Goal: Task Accomplishment & Management: Use online tool/utility

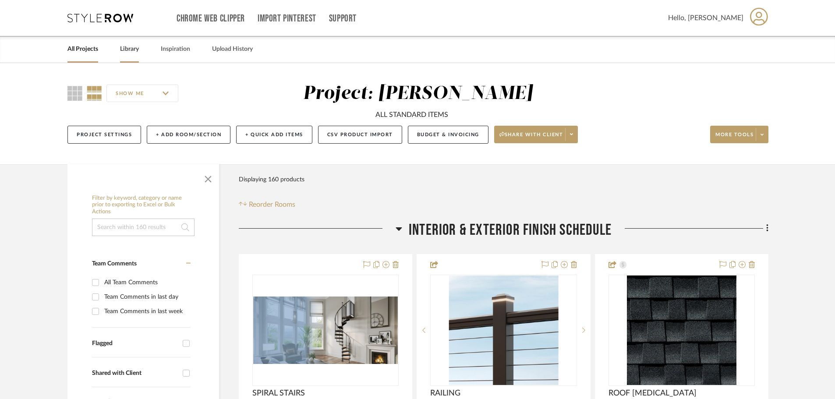
click at [135, 49] on link "Library" at bounding box center [129, 49] width 19 height 12
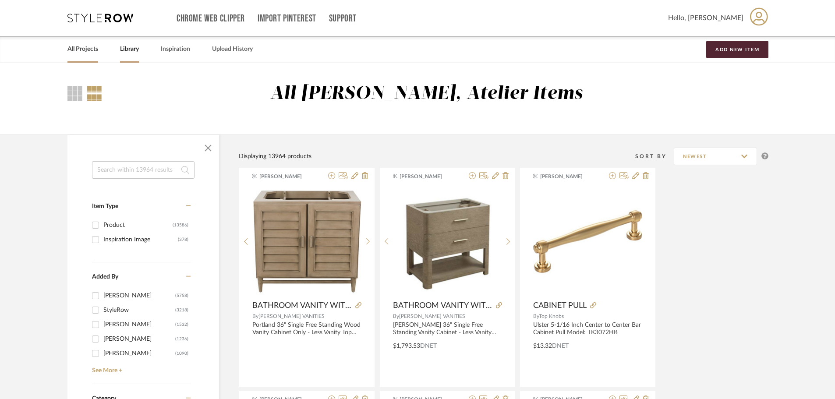
click at [89, 46] on link "All Projects" at bounding box center [82, 49] width 31 height 12
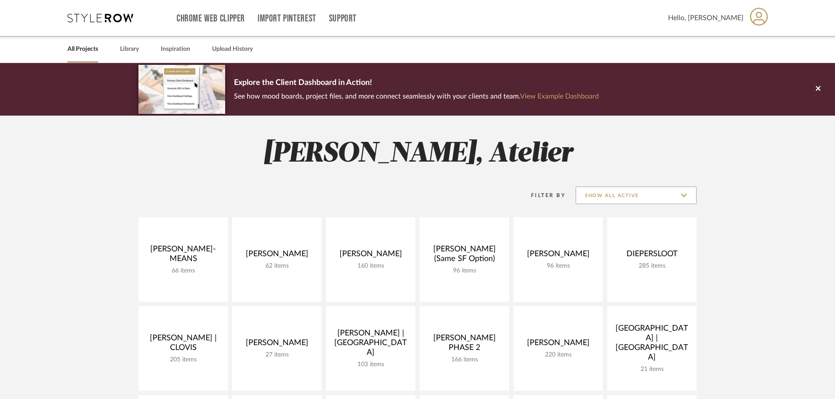
click at [645, 193] on input "Show All Active" at bounding box center [635, 196] width 121 height 18
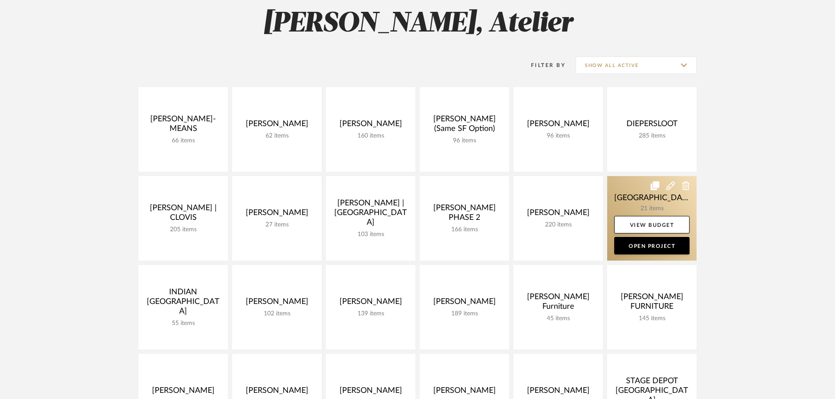
scroll to position [44, 0]
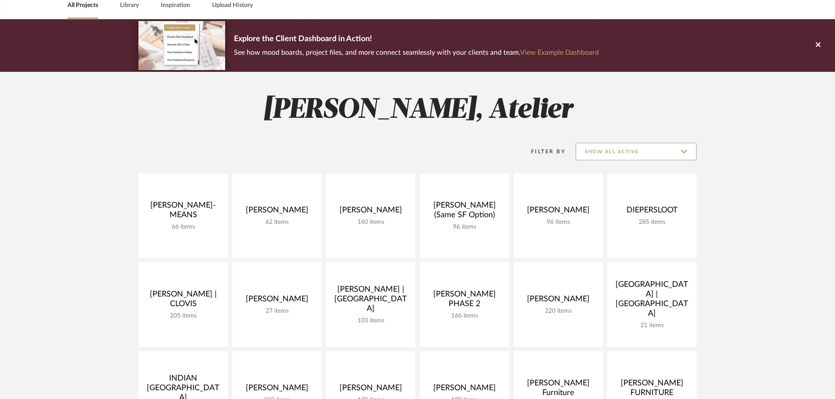
click at [640, 151] on input "Show All Active" at bounding box center [635, 152] width 121 height 18
click at [610, 209] on span "Archived" at bounding box center [636, 215] width 120 height 21
type input "Archived"
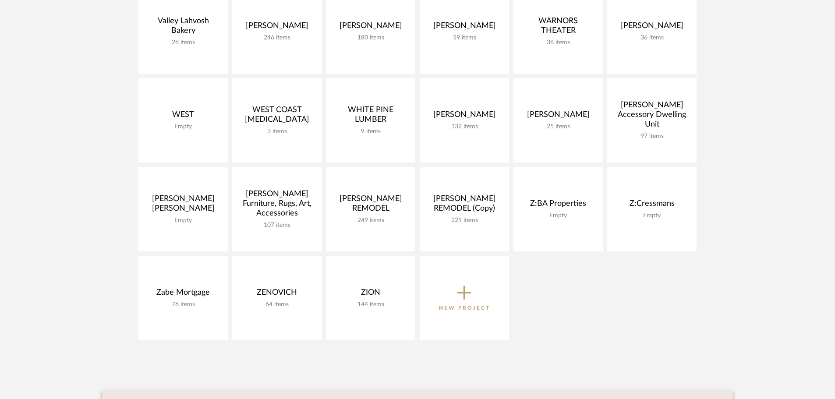
scroll to position [2365, 0]
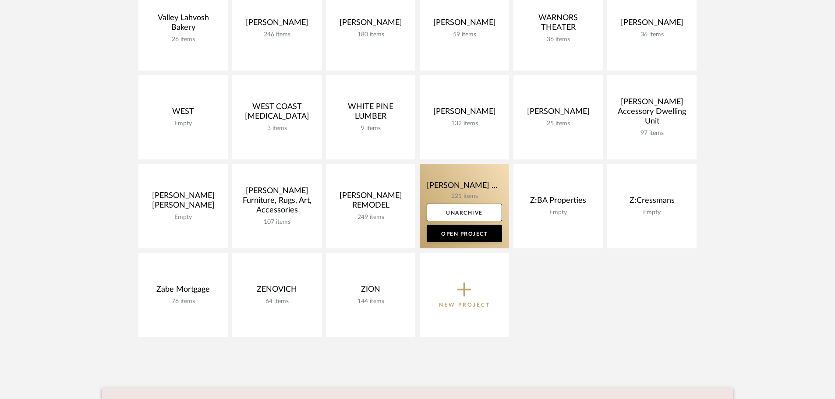
click at [459, 189] on link at bounding box center [463, 206] width 89 height 85
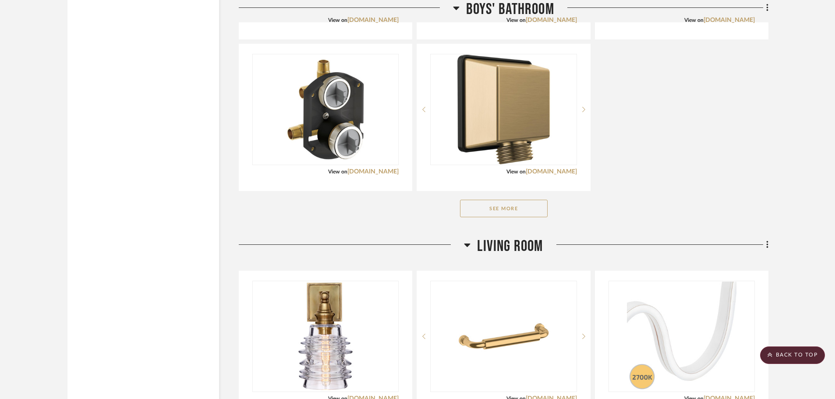
scroll to position [5430, 0]
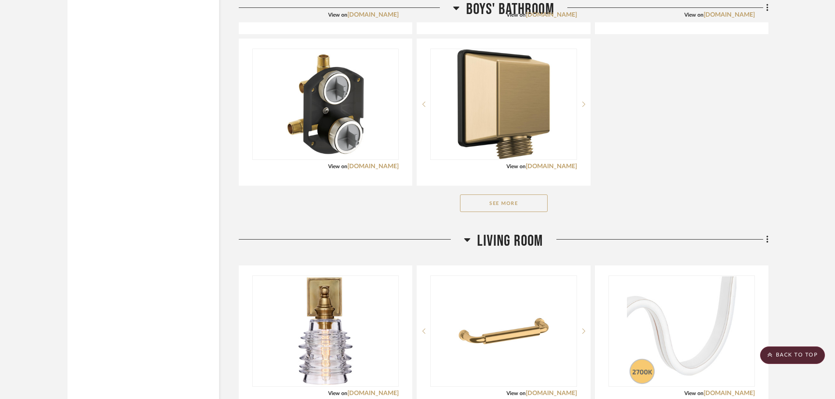
click at [504, 194] on button "See More" at bounding box center [504, 203] width 88 height 18
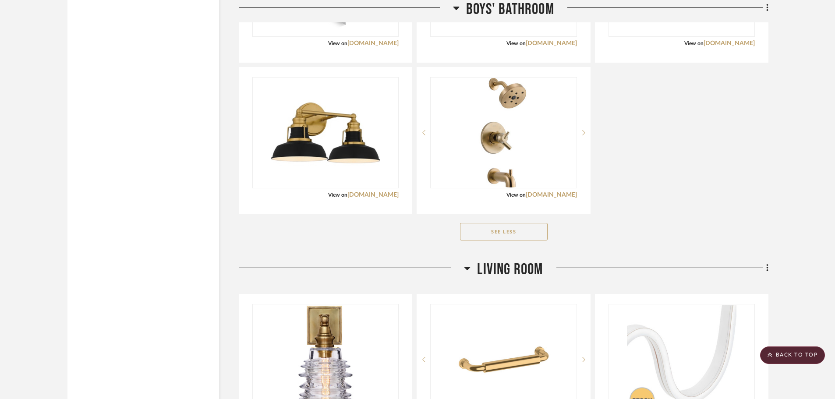
scroll to position [6174, 0]
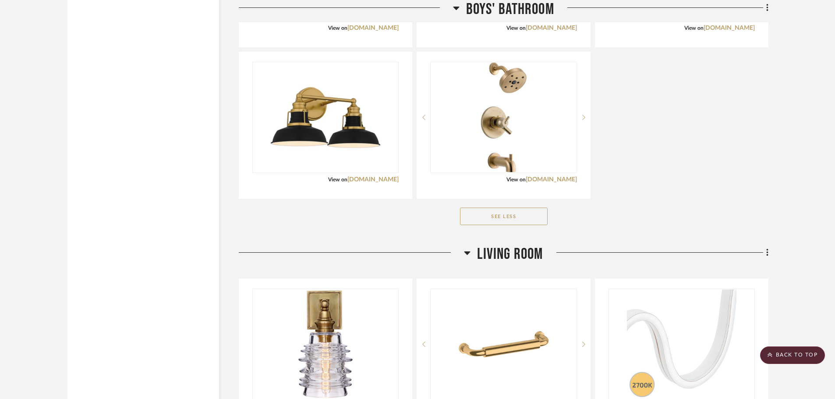
click at [530, 208] on button "See Less" at bounding box center [504, 217] width 88 height 18
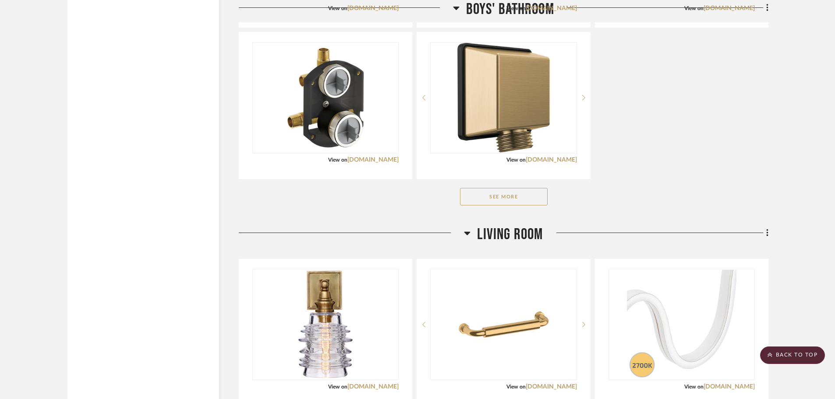
scroll to position [5430, 0]
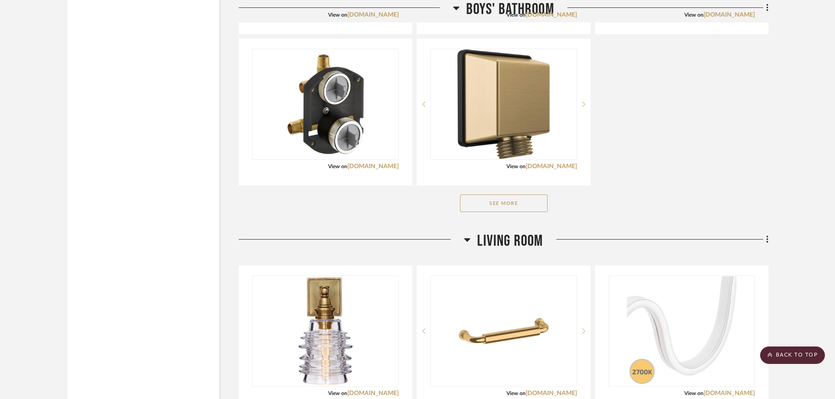
click at [529, 194] on button "See More" at bounding box center [504, 203] width 88 height 18
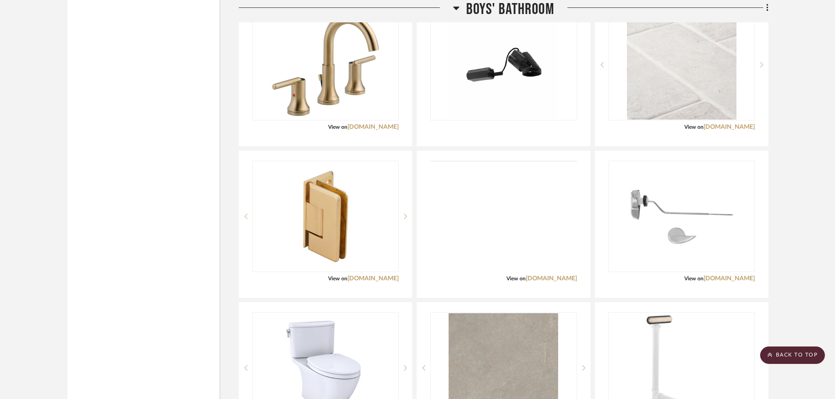
scroll to position [5692, 0]
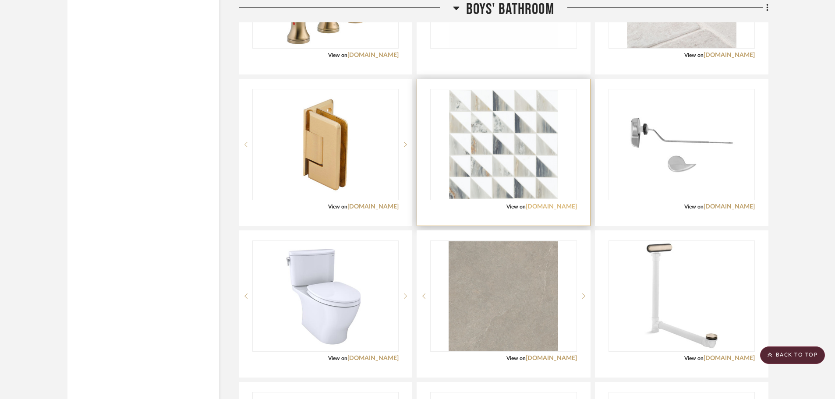
click at [557, 204] on link "[DOMAIN_NAME]" at bounding box center [550, 207] width 51 height 6
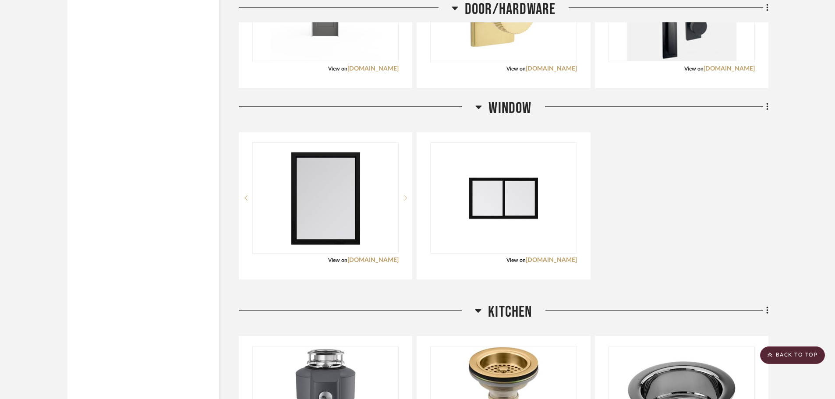
scroll to position [1533, 0]
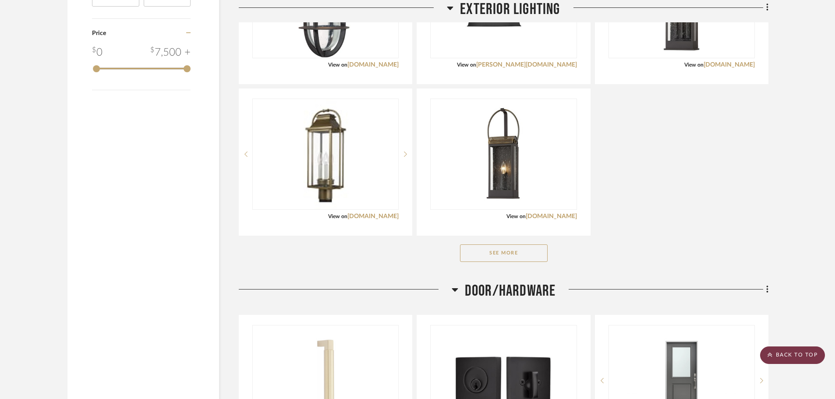
click at [792, 351] on scroll-to-top-button "BACK TO TOP" at bounding box center [792, 355] width 65 height 18
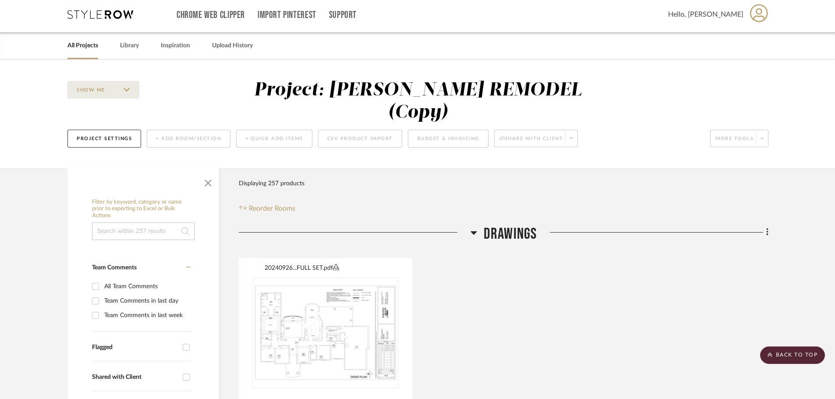
scroll to position [0, 0]
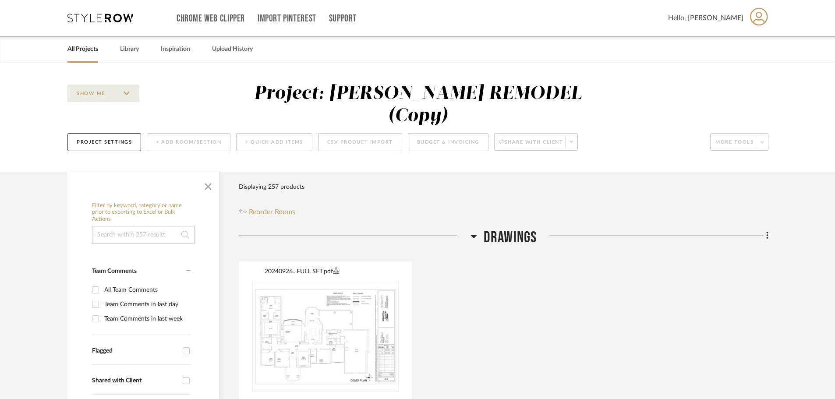
click at [92, 46] on link "All Projects" at bounding box center [82, 49] width 31 height 12
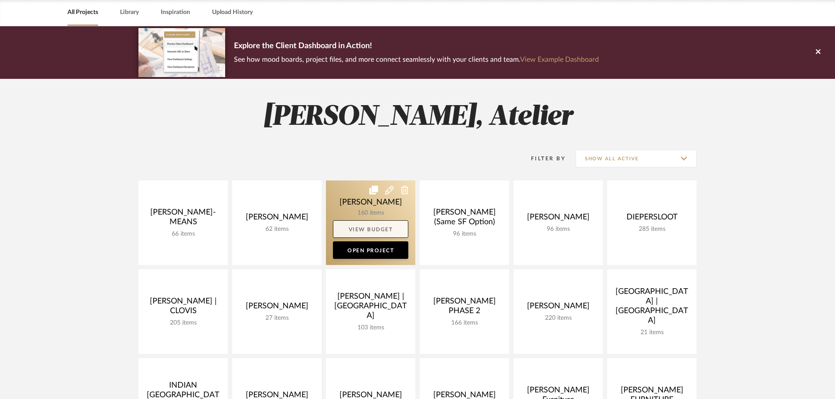
scroll to position [88, 0]
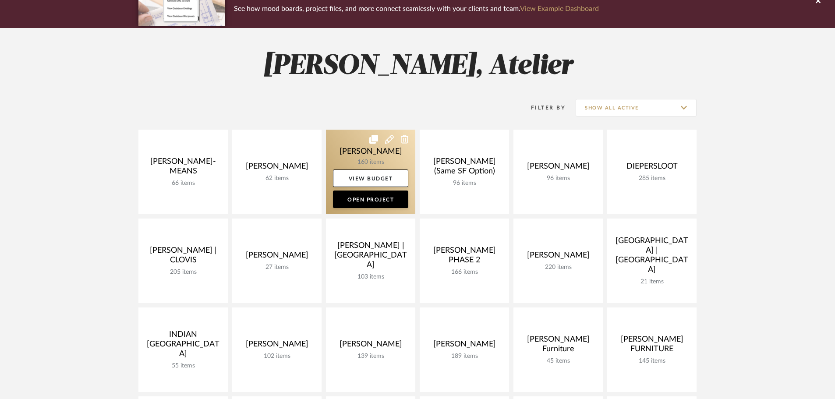
click at [353, 144] on link at bounding box center [370, 172] width 89 height 85
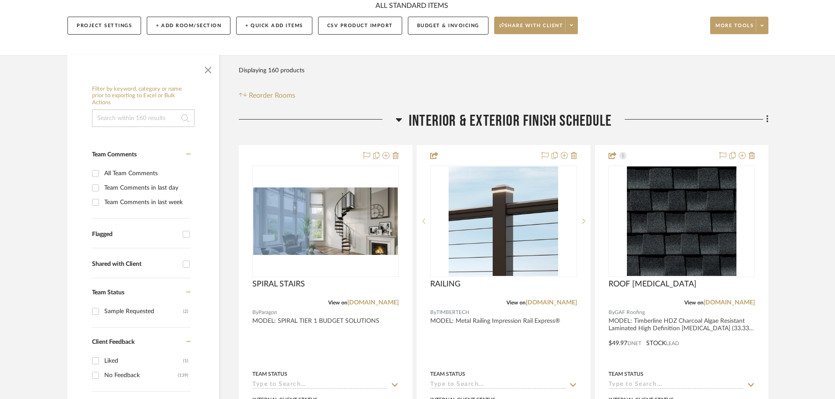
scroll to position [175, 0]
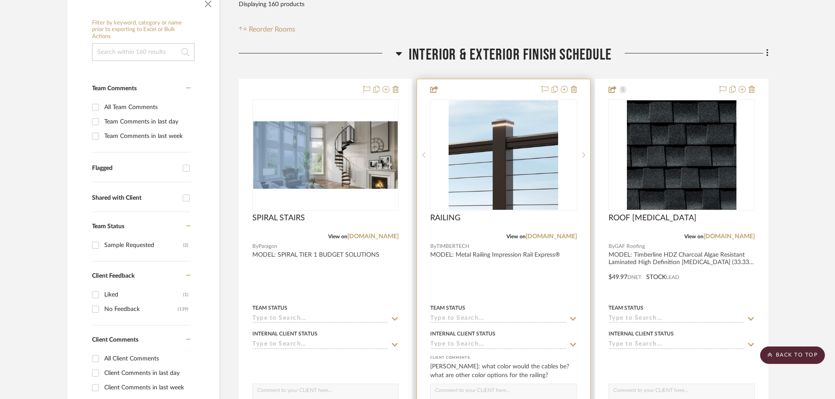
click at [550, 240] on div "View on [DOMAIN_NAME]" at bounding box center [503, 237] width 146 height 8
click at [555, 237] on link "[DOMAIN_NAME]" at bounding box center [550, 236] width 51 height 6
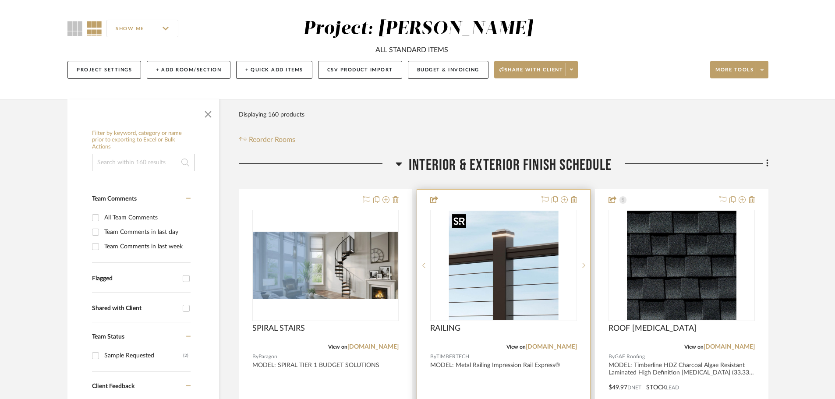
scroll to position [0, 0]
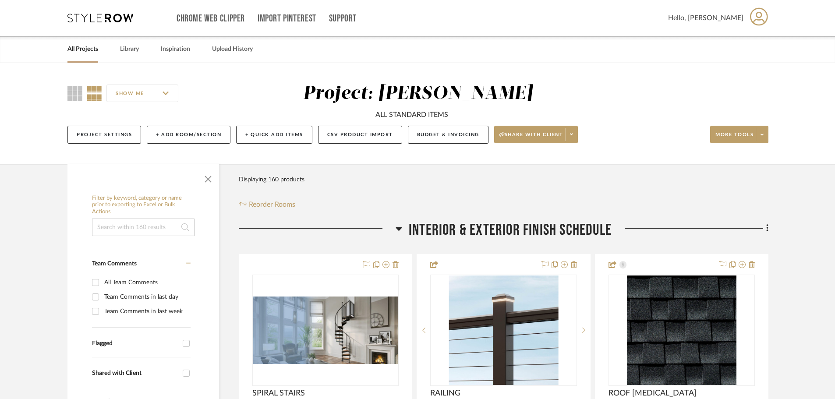
click at [86, 49] on link "All Projects" at bounding box center [82, 49] width 31 height 12
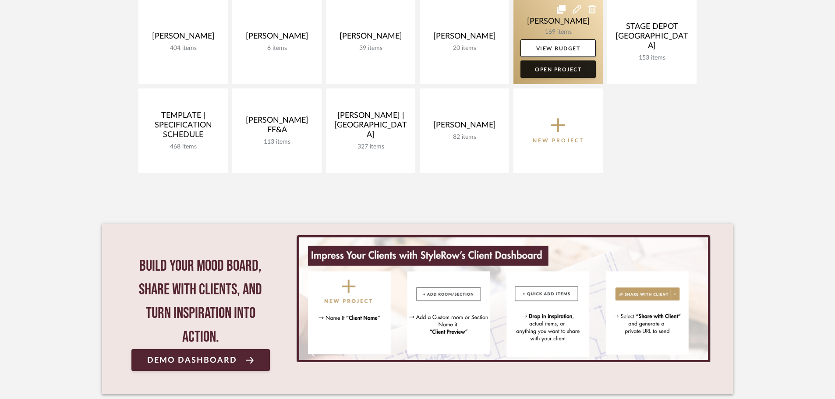
scroll to position [525, 0]
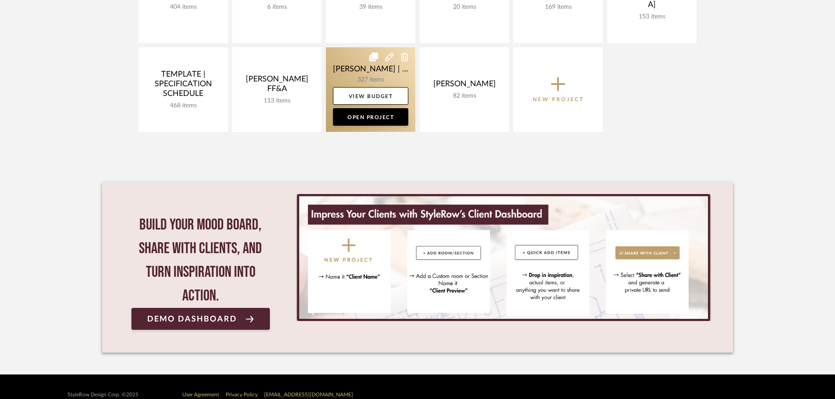
click at [363, 72] on link at bounding box center [370, 89] width 89 height 85
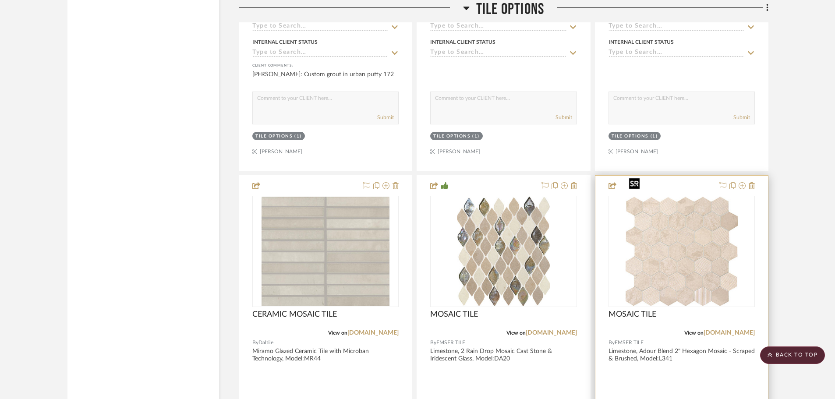
scroll to position [3766, 0]
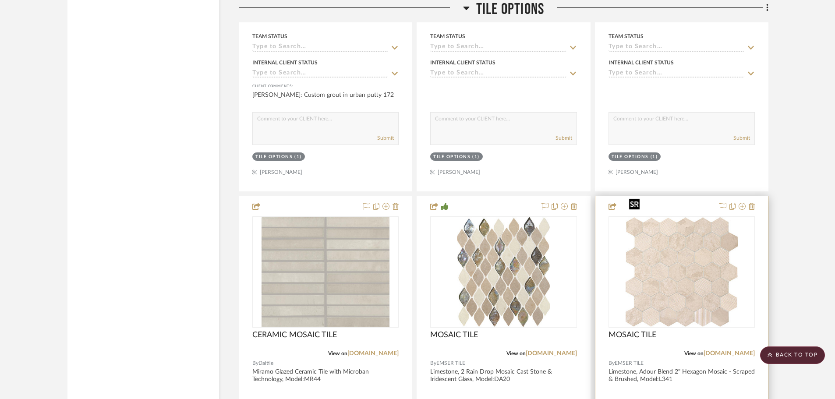
click at [653, 221] on img "0" at bounding box center [681, 271] width 112 height 109
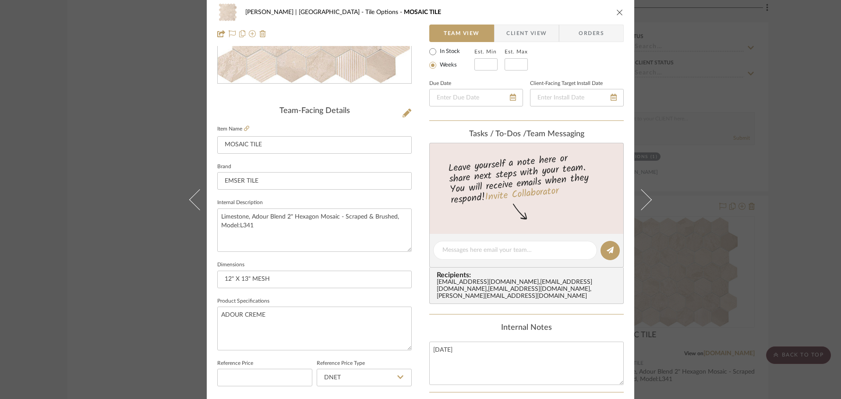
scroll to position [0, 0]
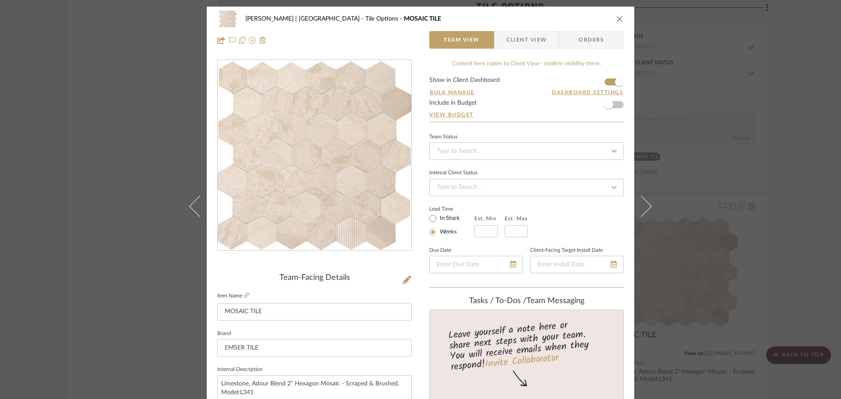
click at [617, 21] on icon "close" at bounding box center [619, 18] width 7 height 7
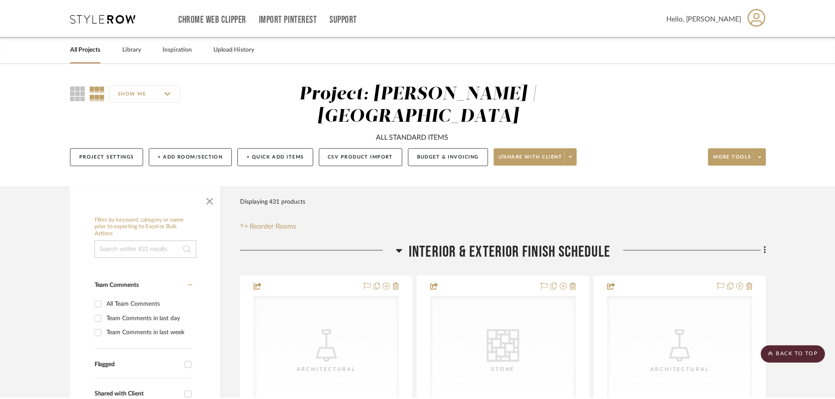
scroll to position [3766, 0]
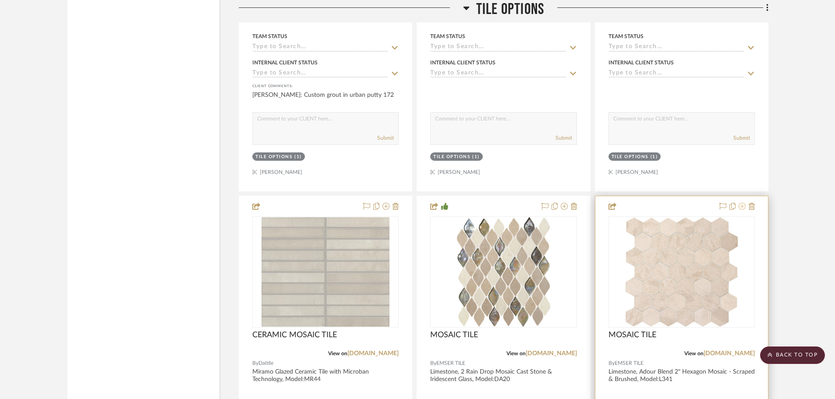
click at [741, 203] on icon at bounding box center [741, 206] width 7 height 7
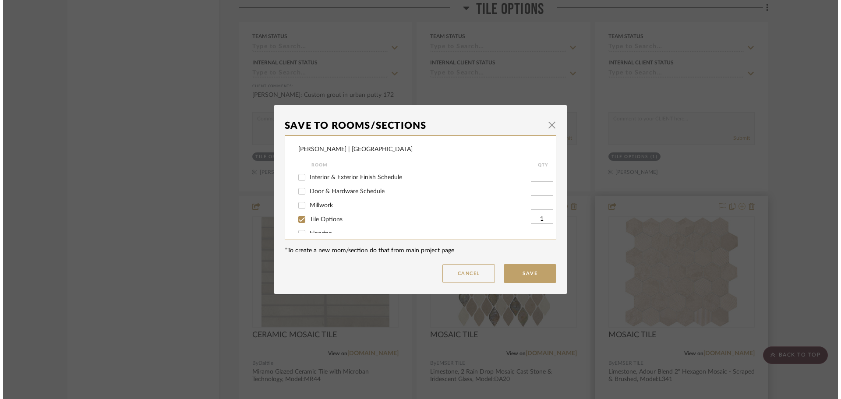
scroll to position [0, 0]
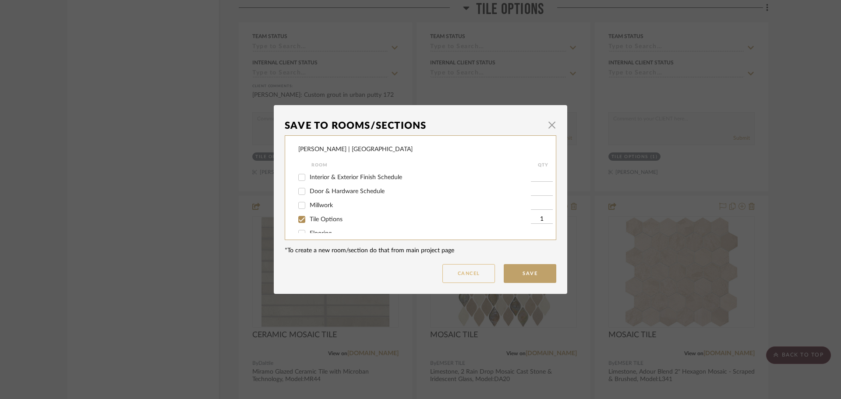
click at [472, 275] on button "Cancel" at bounding box center [468, 273] width 53 height 19
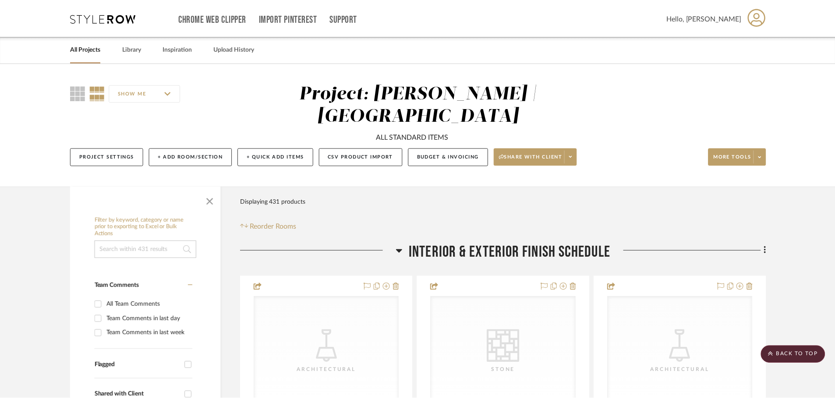
scroll to position [3766, 0]
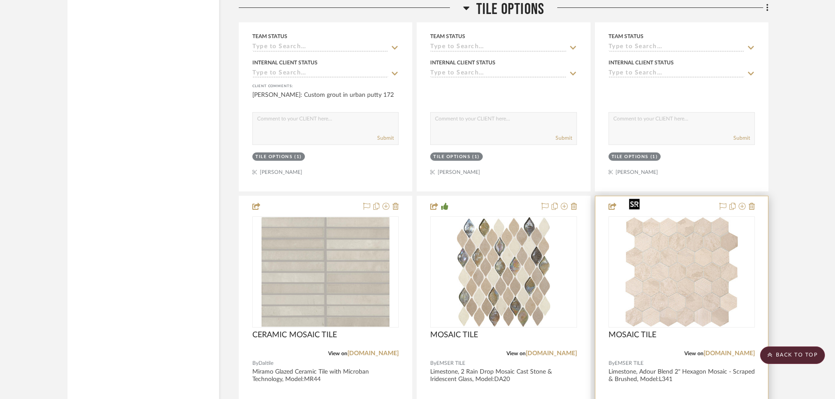
click at [696, 217] on img "0" at bounding box center [681, 271] width 112 height 109
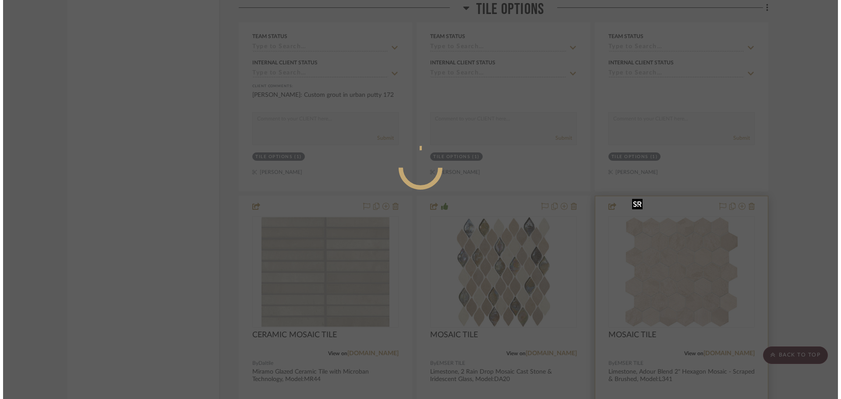
scroll to position [0, 0]
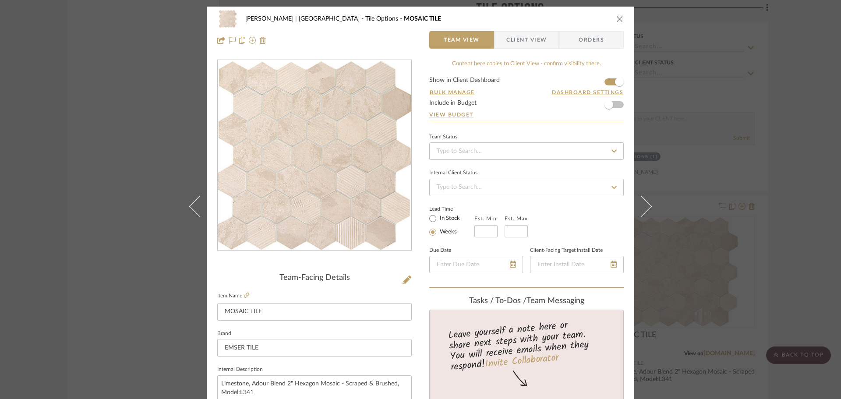
click at [627, 18] on div "[PERSON_NAME] | [GEOGRAPHIC_DATA] Tile Options MOSAIC TILE Team View Client Vie…" at bounding box center [420, 30] width 427 height 46
click at [623, 18] on div "[PERSON_NAME] | [GEOGRAPHIC_DATA] Tile Options MOSAIC TILE Team View Client Vie…" at bounding box center [420, 30] width 427 height 46
click at [246, 41] on div at bounding box center [314, 40] width 194 height 18
click at [249, 41] on icon at bounding box center [252, 40] width 7 height 7
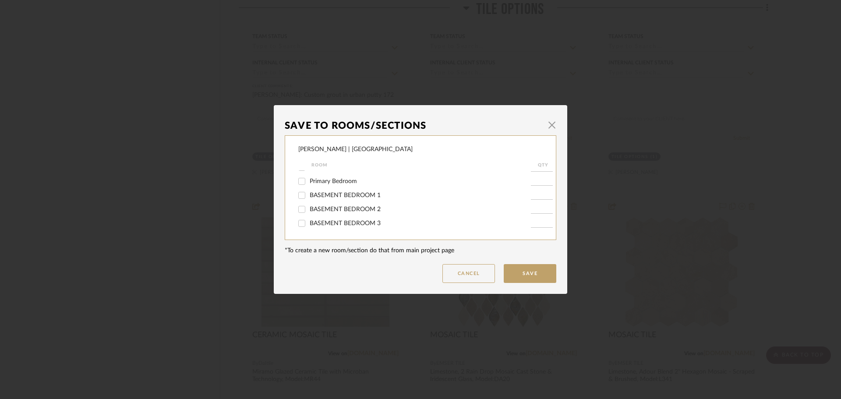
scroll to position [276, 0]
click at [486, 277] on button "Cancel" at bounding box center [468, 273] width 53 height 19
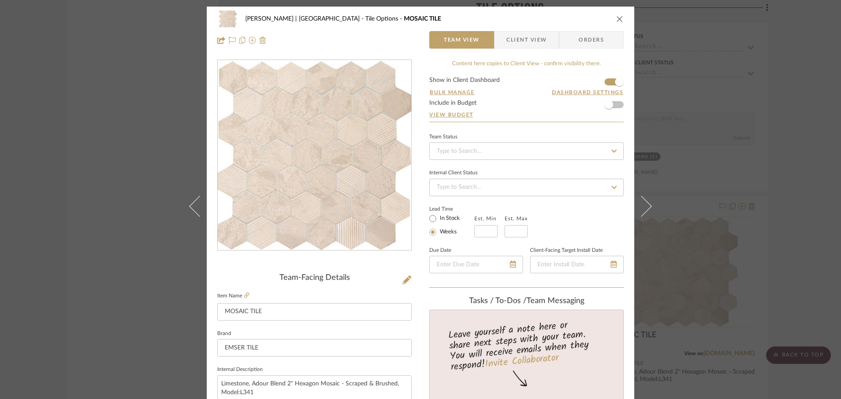
click at [748, 190] on div "[PERSON_NAME] | MORRO BAY Tile Options MOSAIC TILE Team View Client View Orders…" at bounding box center [420, 199] width 841 height 399
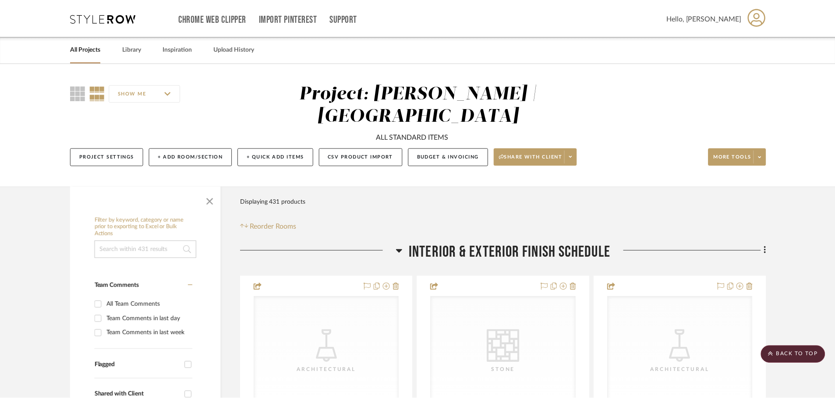
scroll to position [3766, 0]
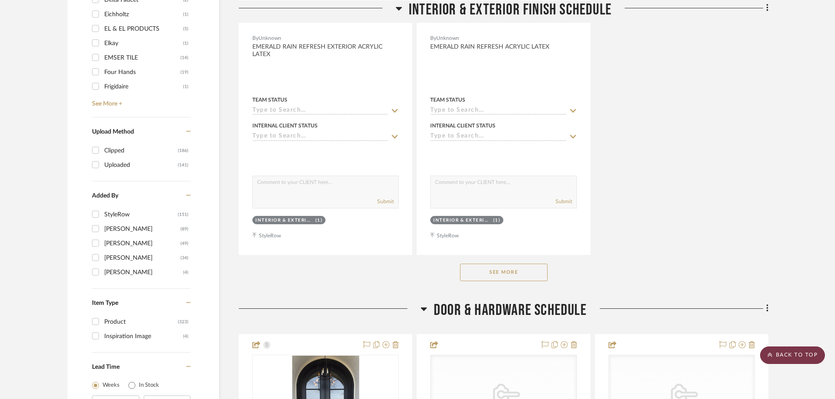
click at [776, 351] on scroll-to-top-button "BACK TO TOP" at bounding box center [792, 355] width 65 height 18
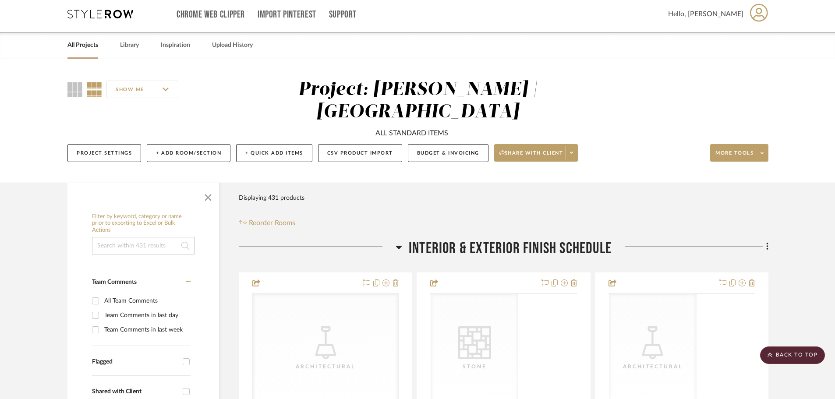
scroll to position [0, 0]
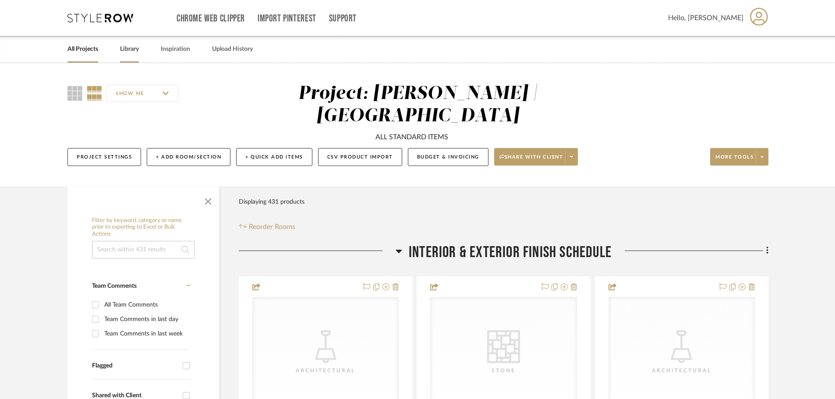
click at [125, 49] on link "Library" at bounding box center [129, 49] width 19 height 12
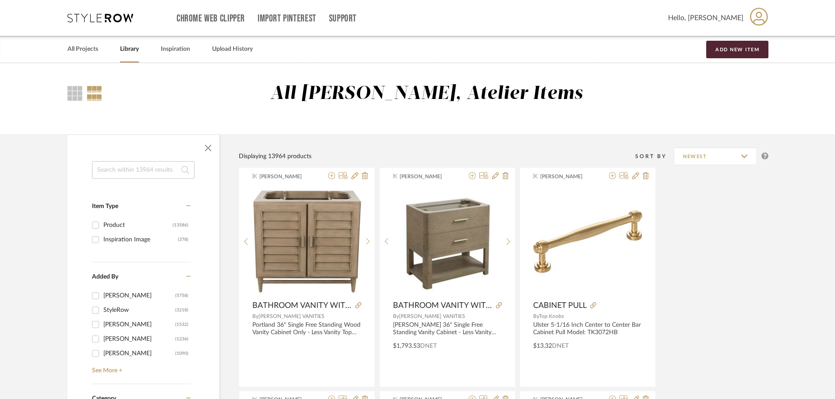
click at [164, 166] on input at bounding box center [143, 170] width 102 height 18
type input "mosaic tile"
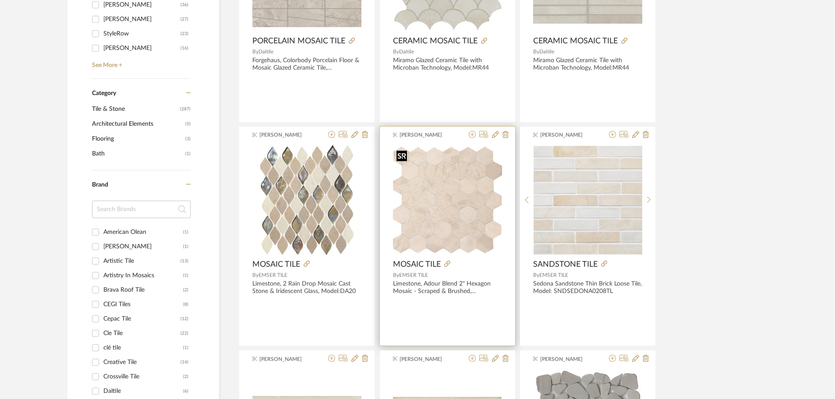
scroll to position [307, 0]
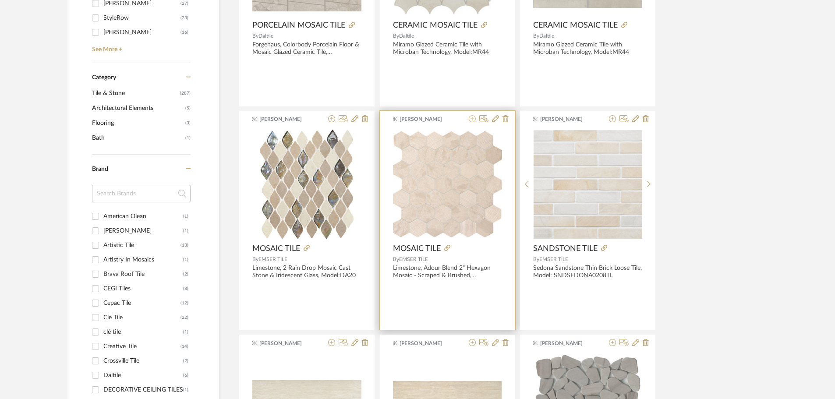
click at [471, 120] on icon at bounding box center [472, 118] width 7 height 7
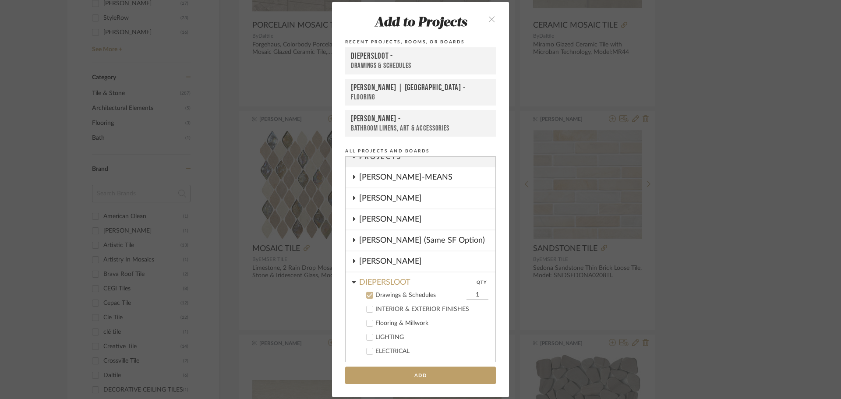
scroll to position [9, 0]
click at [367, 294] on icon at bounding box center [370, 296] width 6 height 6
click at [353, 218] on icon at bounding box center [354, 219] width 2 height 4
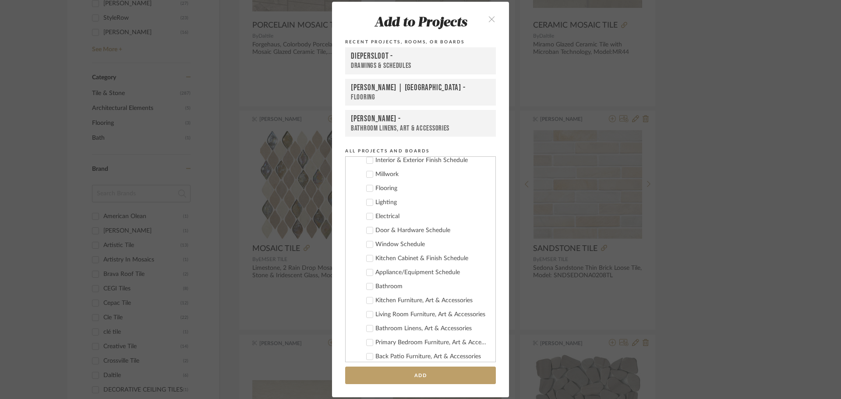
scroll to position [97, 0]
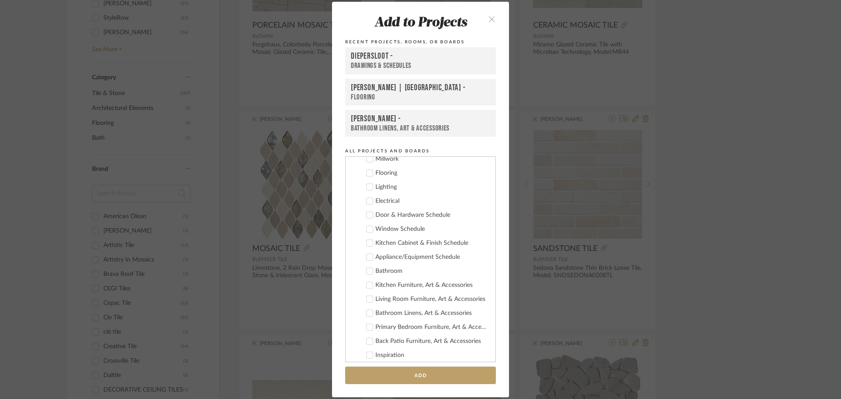
click at [368, 271] on icon at bounding box center [370, 271] width 6 height 6
click at [420, 373] on button "Add" at bounding box center [420, 376] width 151 height 18
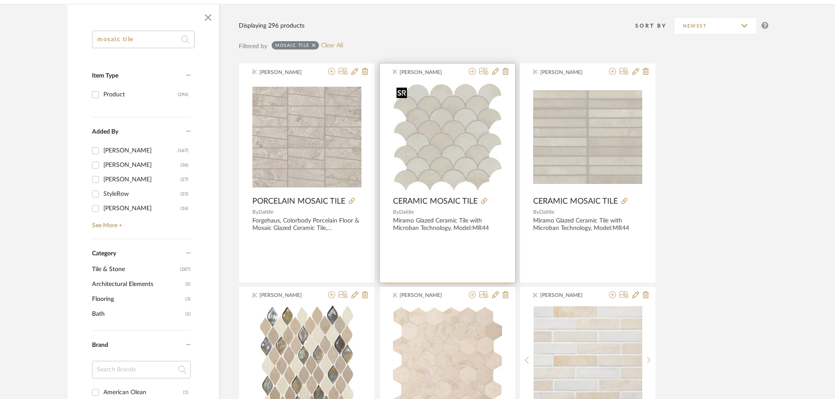
scroll to position [263, 0]
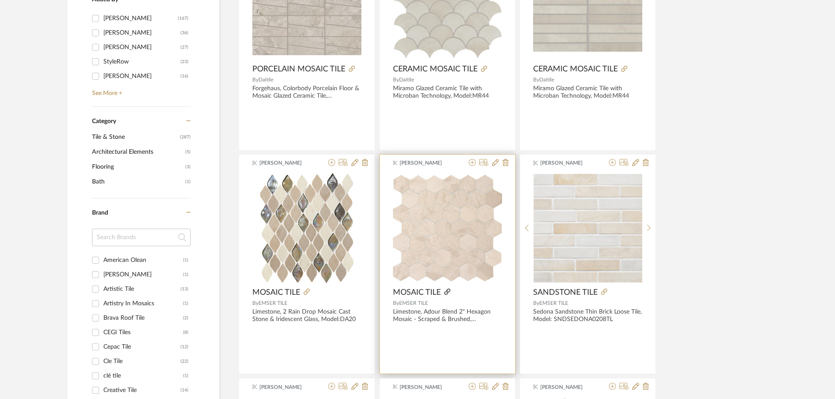
click at [445, 291] on icon at bounding box center [447, 292] width 6 height 6
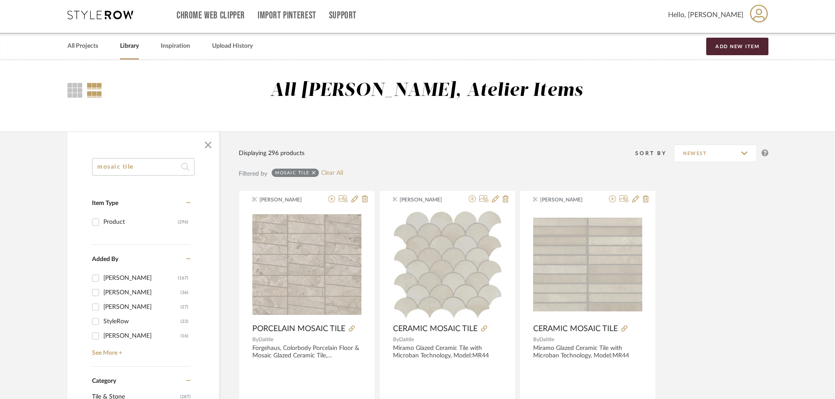
scroll to position [0, 0]
